Goal: Transaction & Acquisition: Subscribe to service/newsletter

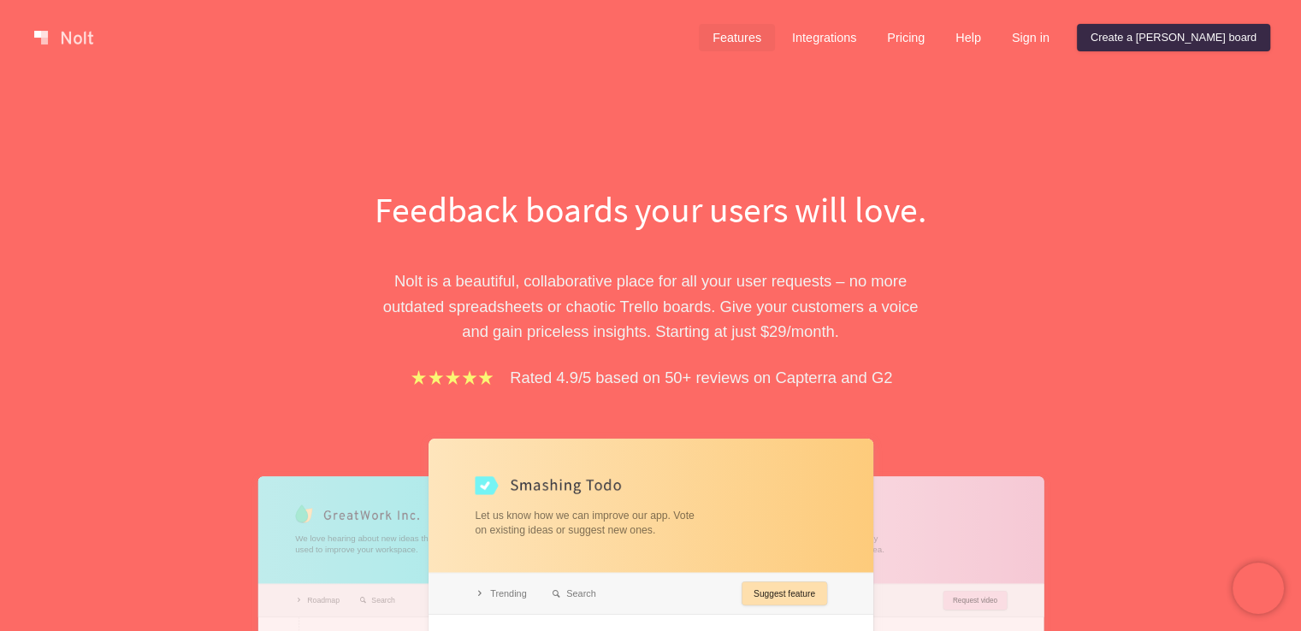
click at [775, 42] on link "Features" at bounding box center [737, 37] width 76 height 27
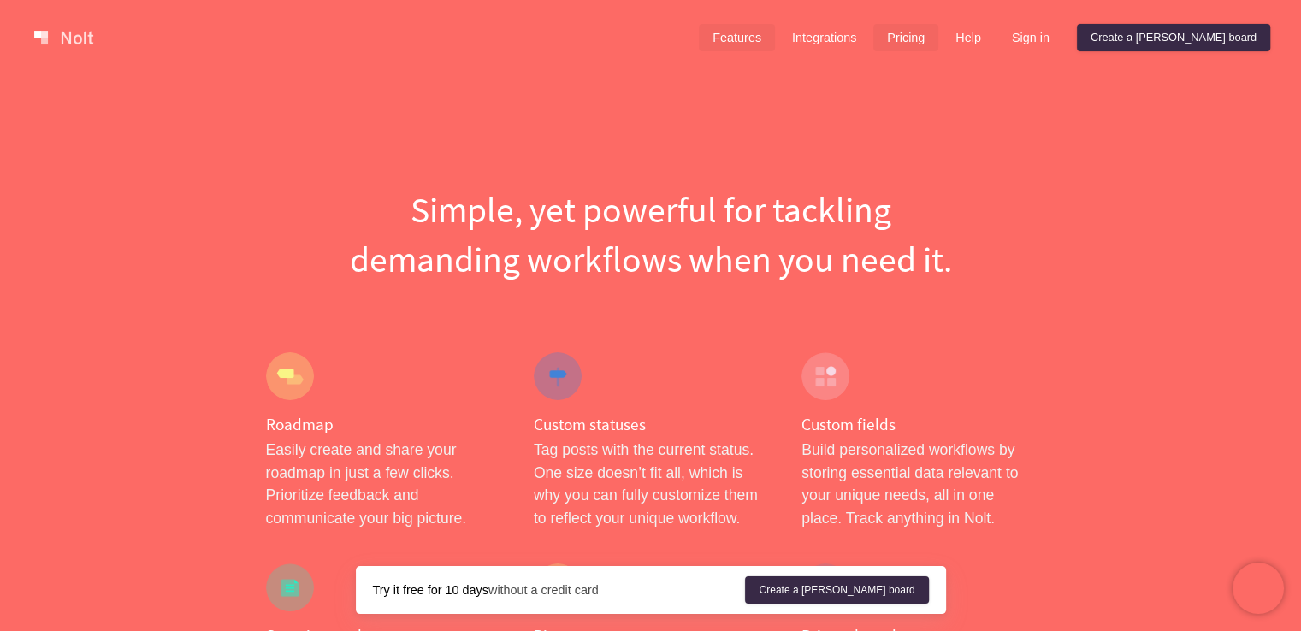
click at [938, 35] on link "Pricing" at bounding box center [905, 37] width 65 height 27
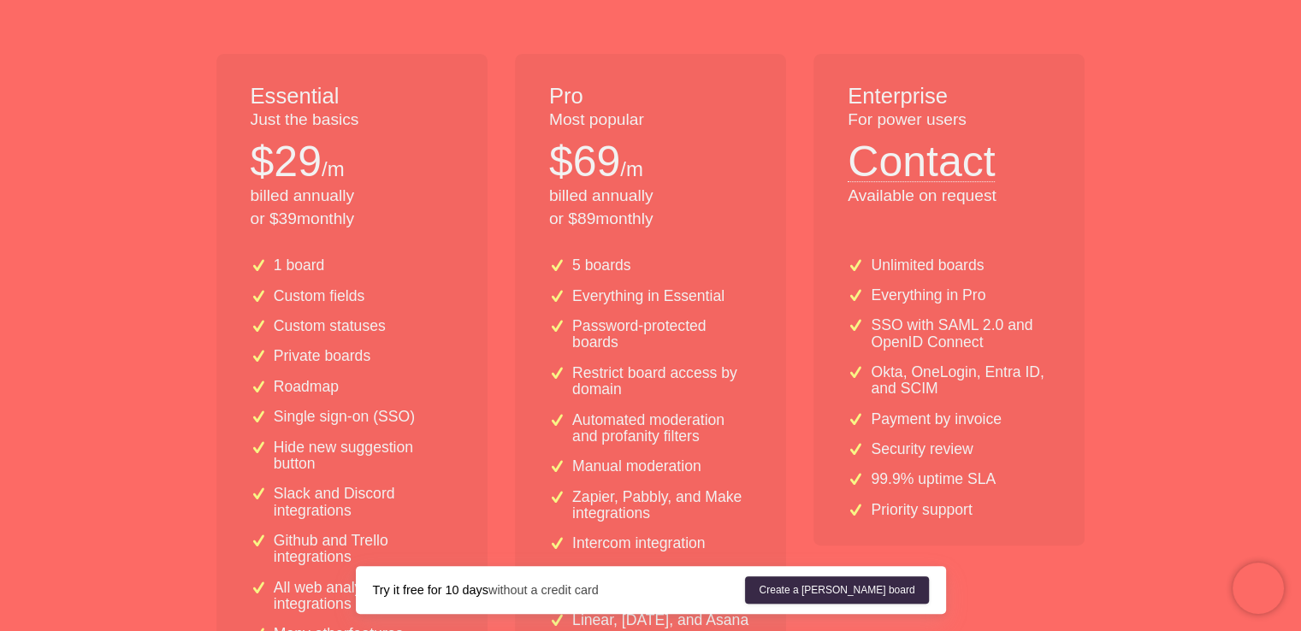
scroll to position [327, 0]
